Goal: Information Seeking & Learning: Understand process/instructions

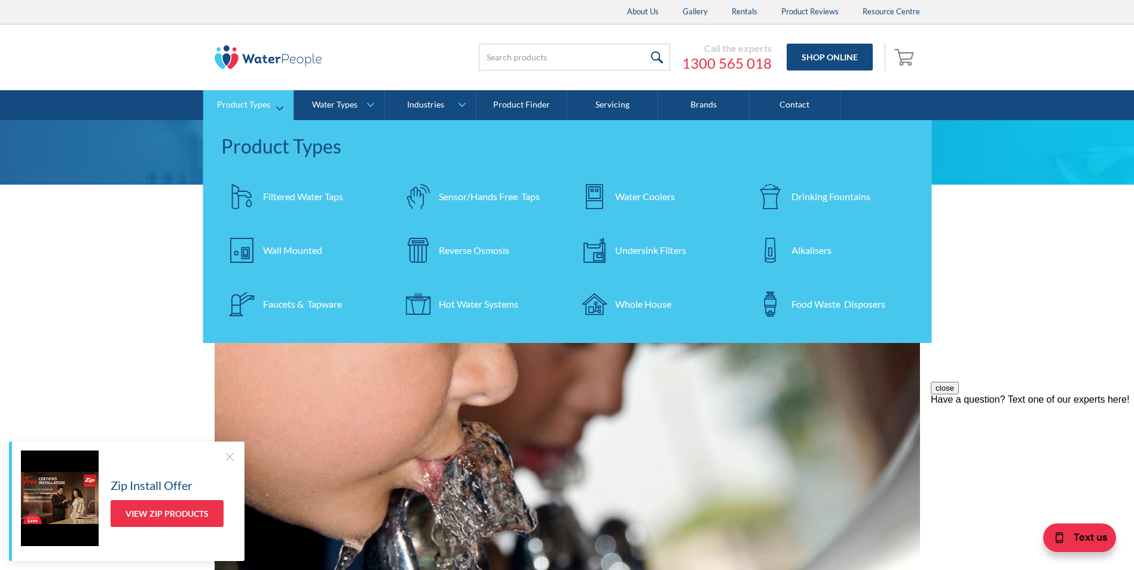
click at [298, 305] on div "Faucets & Tapware" at bounding box center [302, 304] width 79 height 14
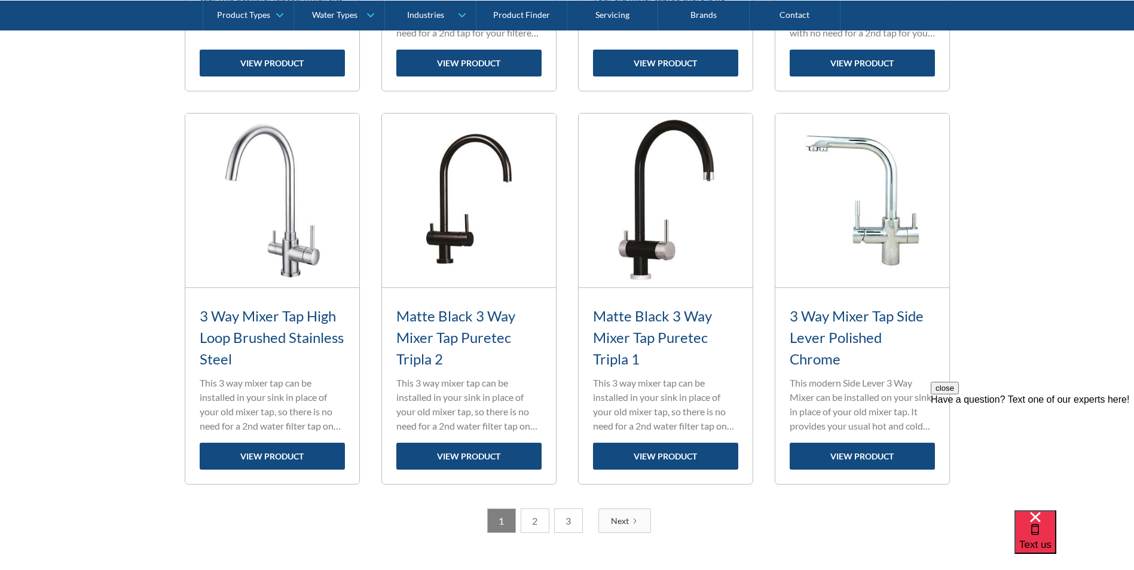
scroll to position [1736, 0]
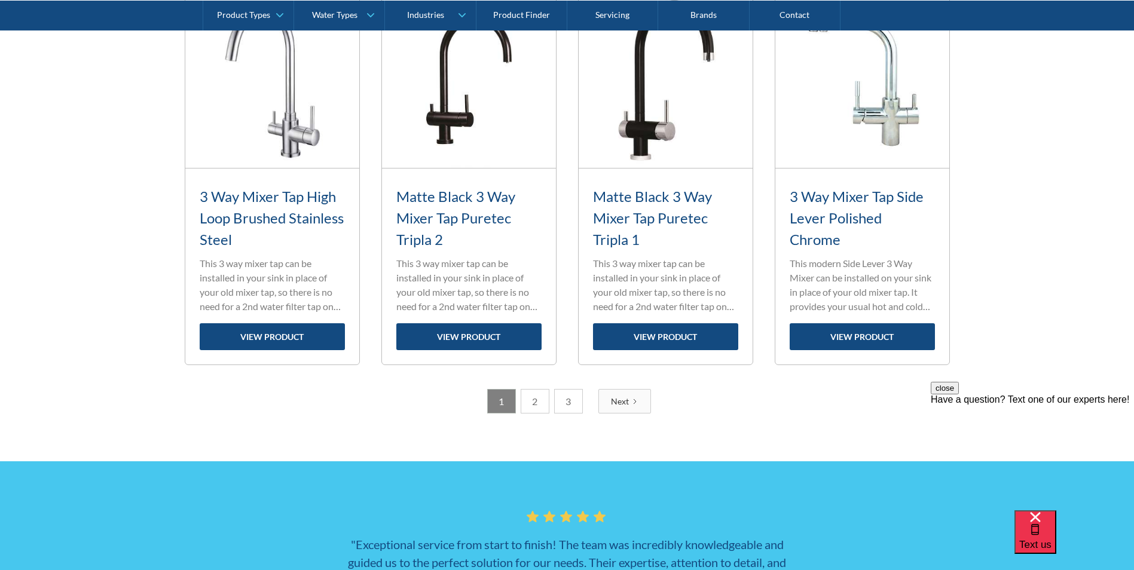
click at [537, 402] on link "2" at bounding box center [535, 401] width 29 height 25
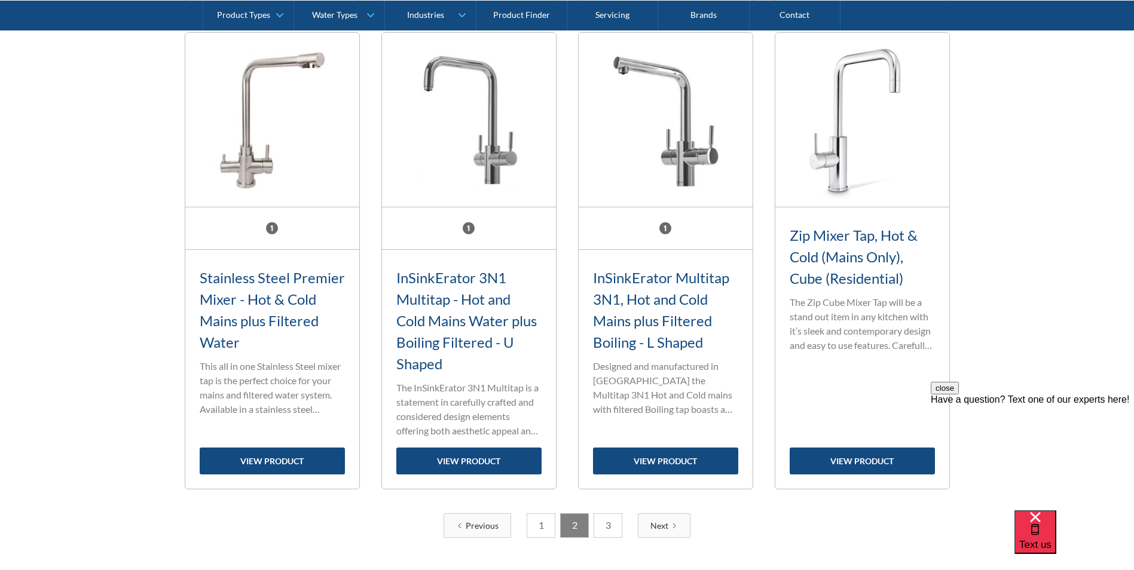
scroll to position [1816, 0]
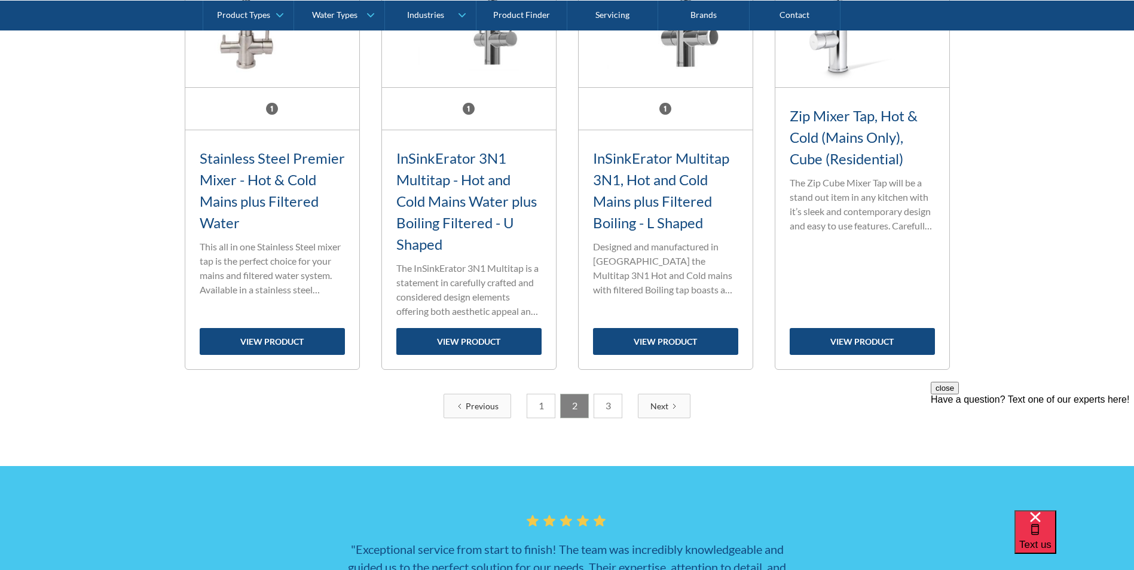
click at [610, 403] on link "3" at bounding box center [607, 406] width 29 height 25
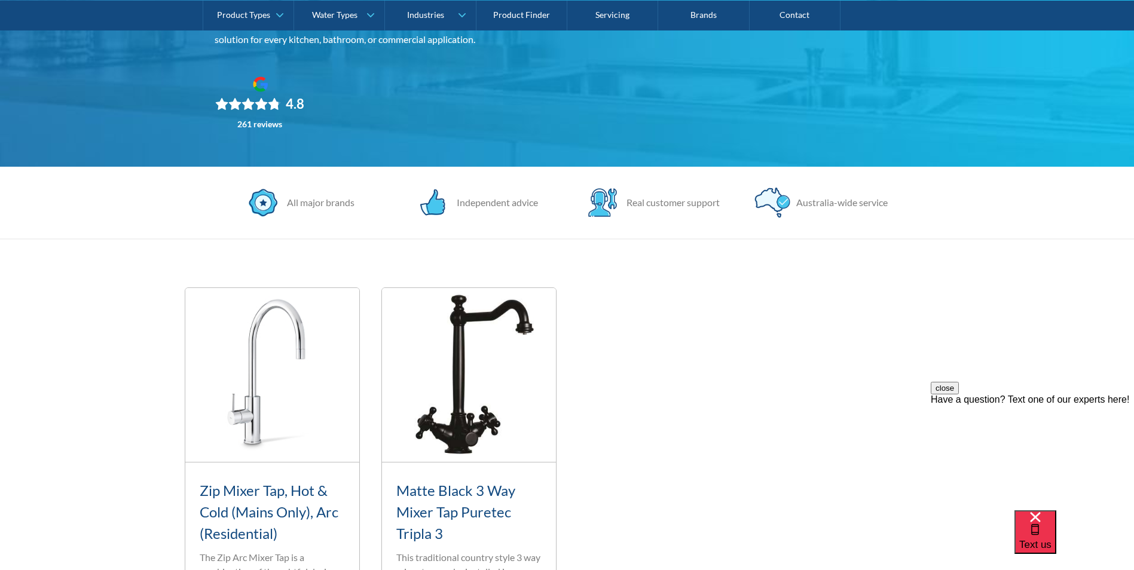
scroll to position [82, 0]
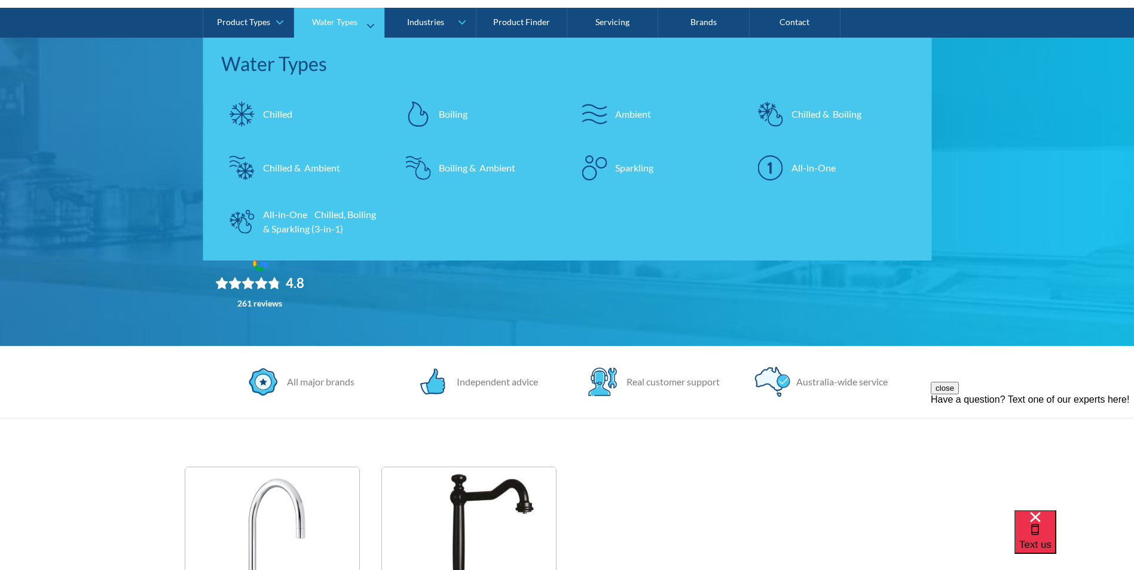
click at [305, 231] on div "All-in-One Chilled, Boiling & Sparkling (3-in-1)" at bounding box center [321, 221] width 117 height 29
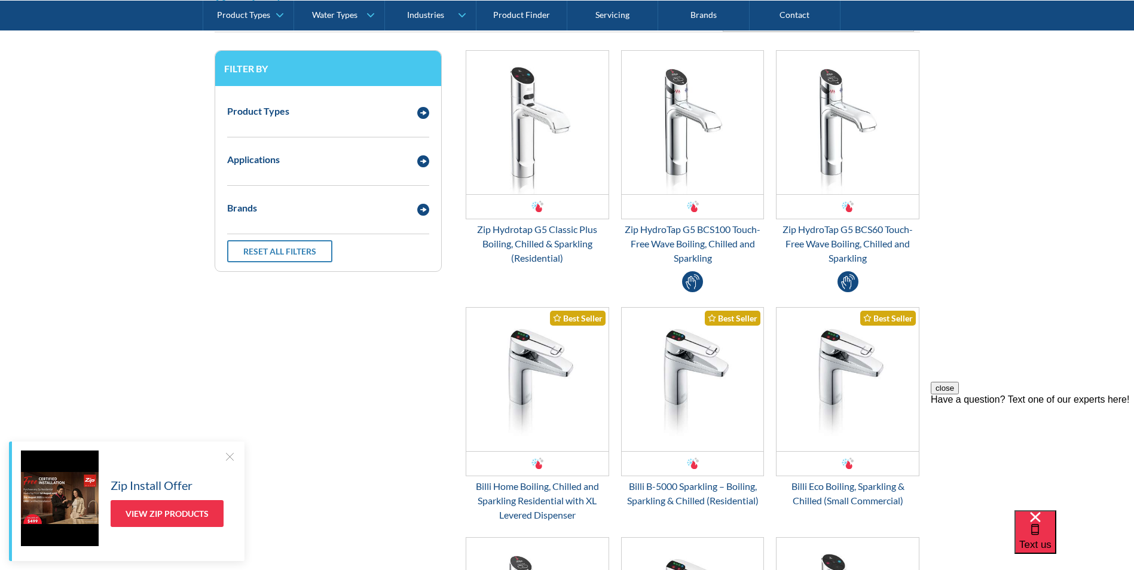
scroll to position [239, 0]
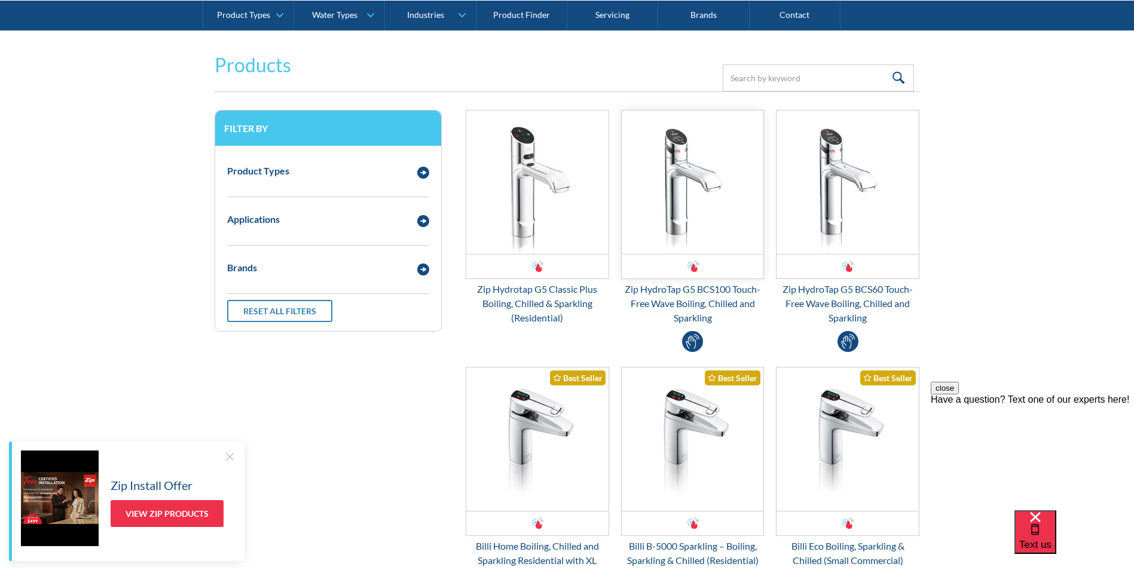
click at [689, 201] on img "Email Form 3" at bounding box center [693, 182] width 142 height 143
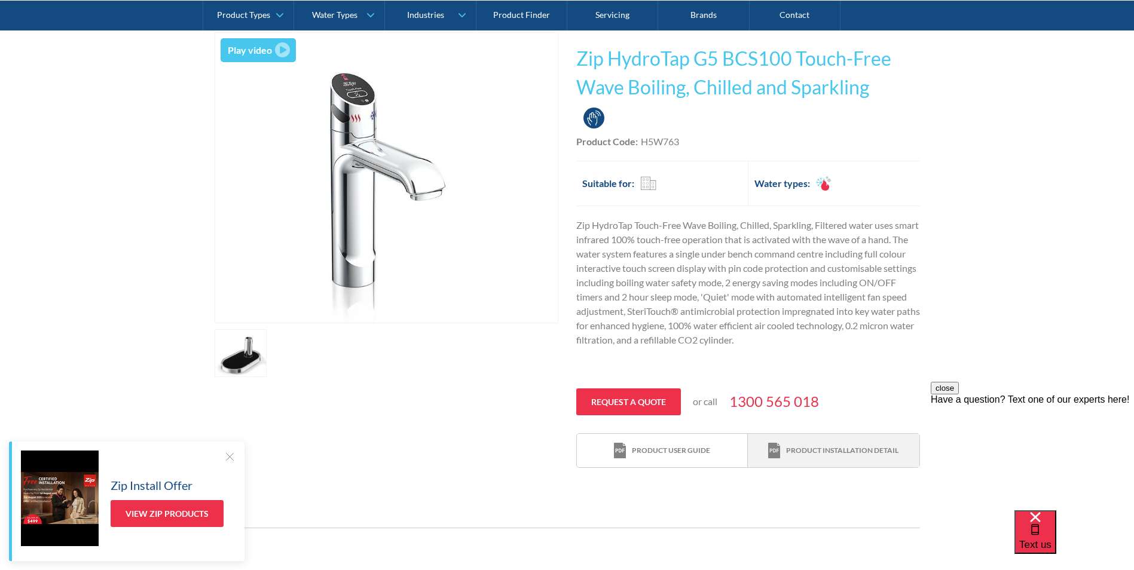
click at [810, 448] on div "Product installation detail" at bounding box center [842, 450] width 112 height 11
